Goal: Ask a question

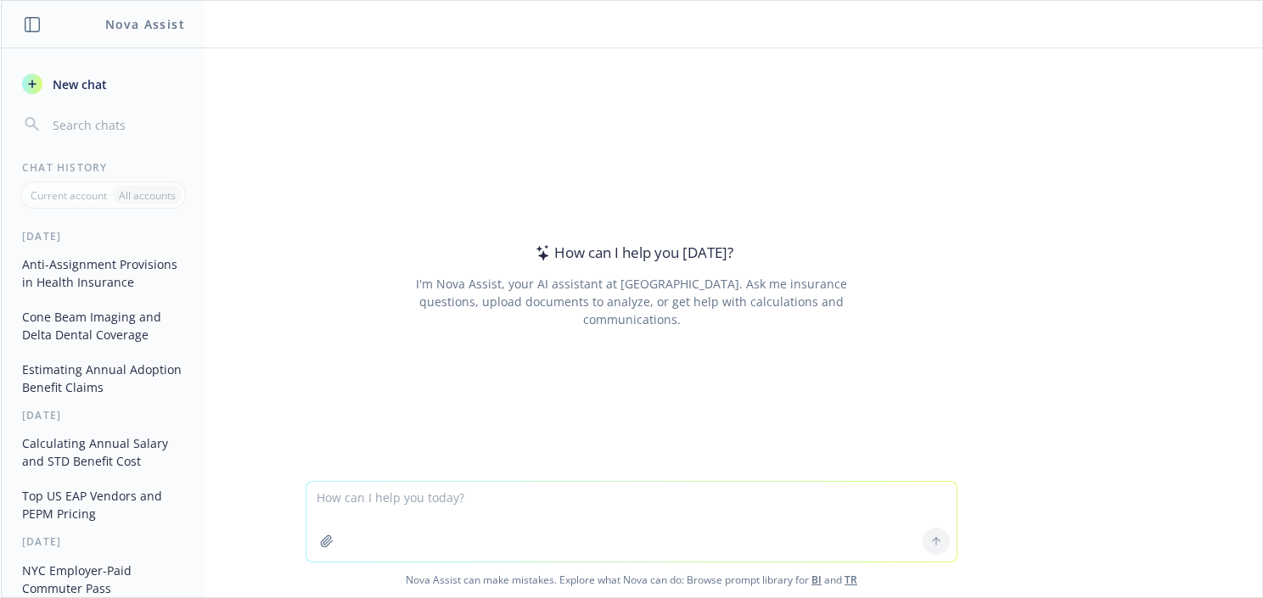
click at [384, 500] on textarea at bounding box center [631, 522] width 650 height 80
type textarea "who is vericred?"
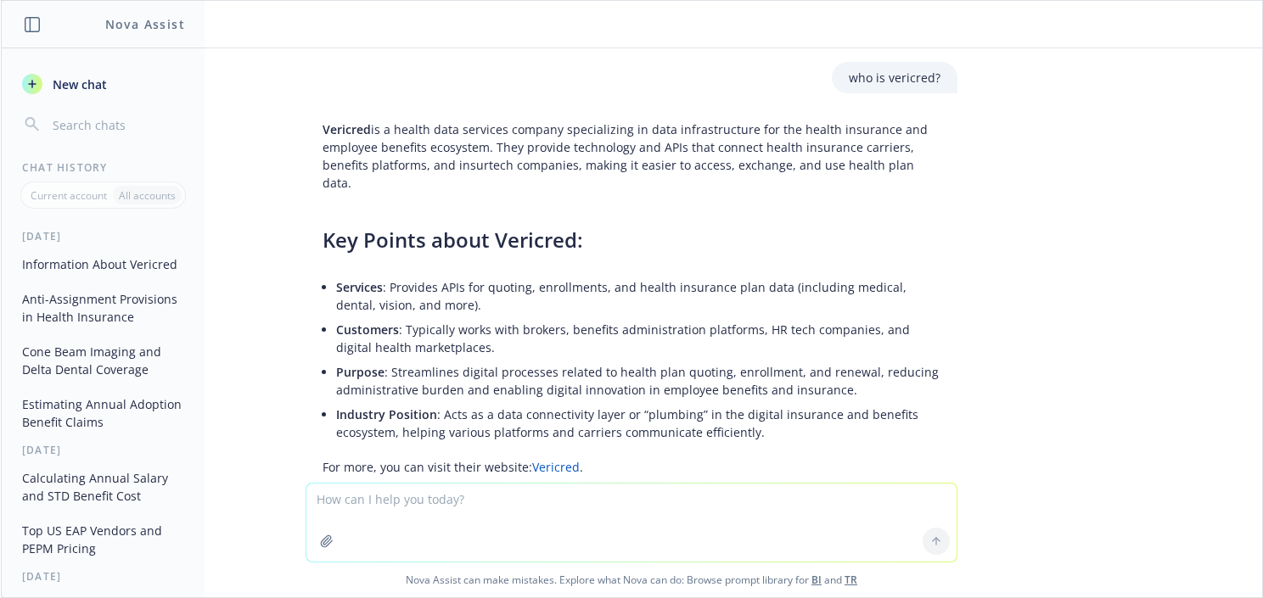
drag, startPoint x: 928, startPoint y: 160, endPoint x: 297, endPoint y: 131, distance: 632.1
click at [306, 131] on div "Vericred is a health data services company specializing in data infrastructure …" at bounding box center [632, 323] width 652 height 418
copy p "Vericred is a health data services company specializing in data infrastructure …"
